Goal: Navigation & Orientation: Find specific page/section

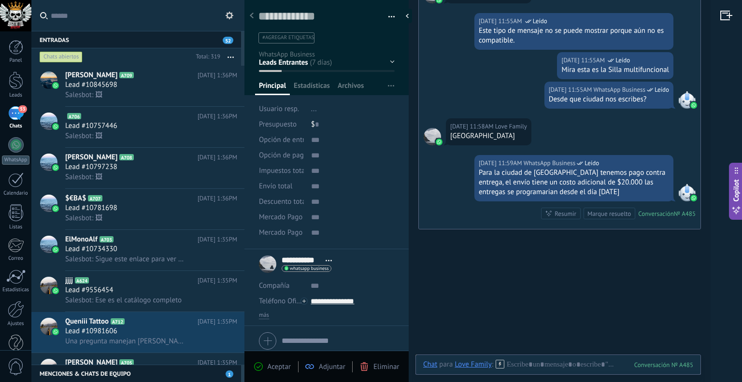
scroll to position [12, 0]
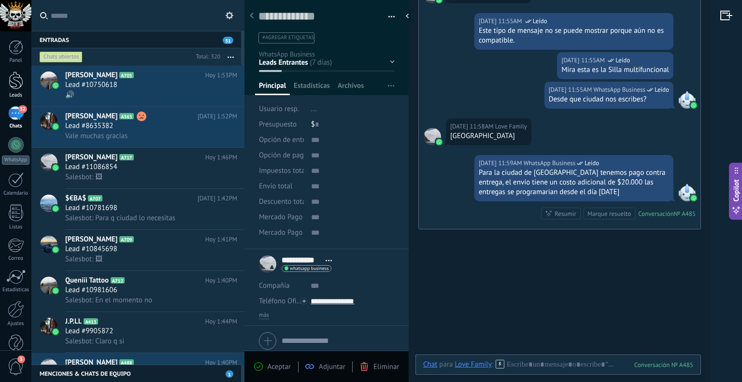
click at [14, 75] on div at bounding box center [16, 81] width 14 height 18
